Goal: Task Accomplishment & Management: Use online tool/utility

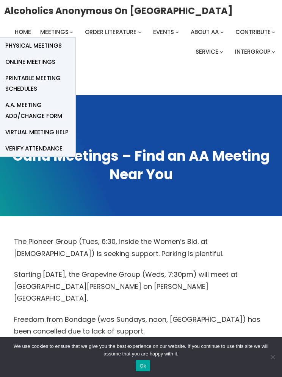
click at [49, 67] on span "Online Meetings" at bounding box center [30, 62] width 50 height 11
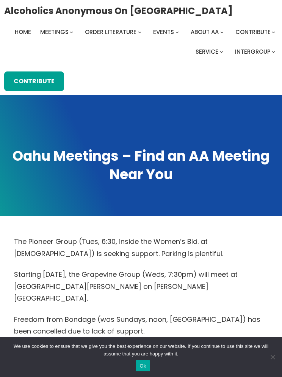
click at [140, 365] on button "Ok" at bounding box center [143, 365] width 14 height 11
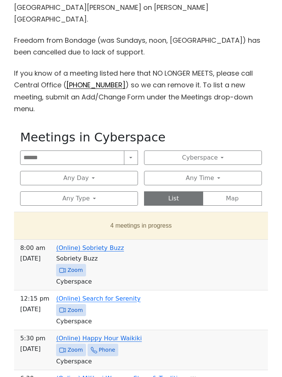
scroll to position [282, 0]
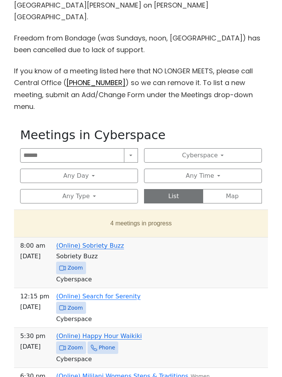
click at [150, 213] on button "4 meetings in progress" at bounding box center [141, 223] width 242 height 21
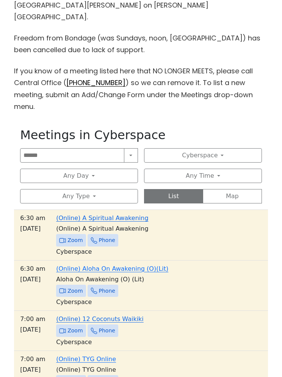
click at [65, 234] on span "Zoom" at bounding box center [71, 240] width 30 height 12
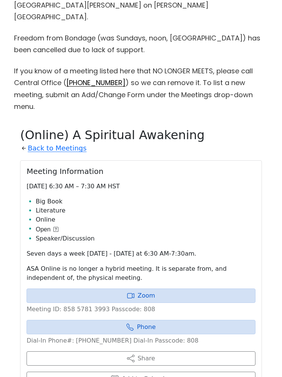
scroll to position [378, 0]
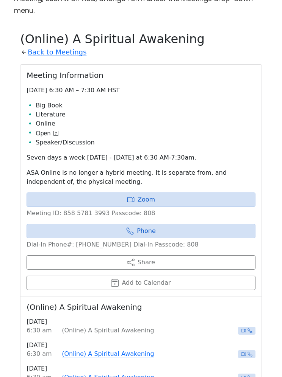
click at [141, 193] on link "Zoom" at bounding box center [141, 200] width 229 height 14
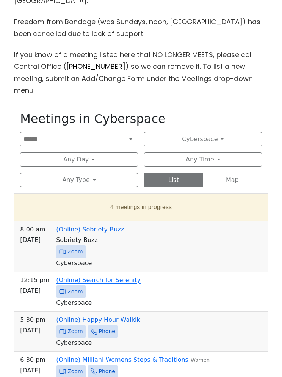
scroll to position [298, 0]
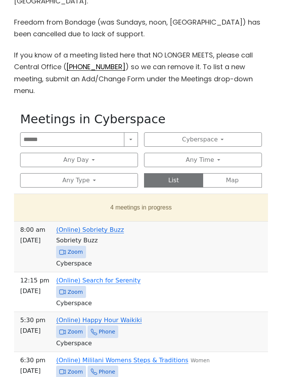
click at [152, 197] on button "4 meetings in progress" at bounding box center [141, 207] width 242 height 21
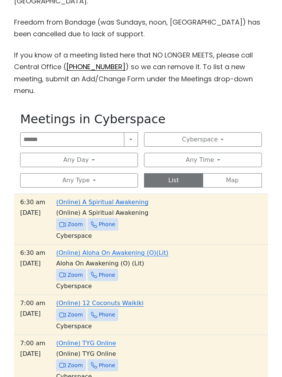
click at [70, 310] on span "Zoom" at bounding box center [74, 314] width 15 height 9
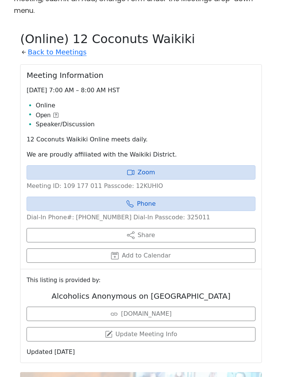
click at [139, 165] on link "Zoom" at bounding box center [141, 172] width 229 height 14
